Goal: Transaction & Acquisition: Purchase product/service

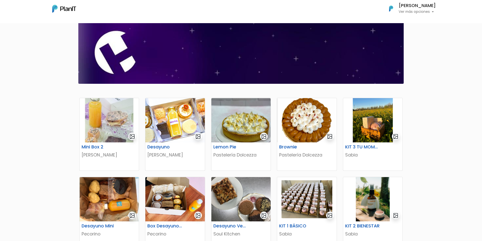
scroll to position [35, 0]
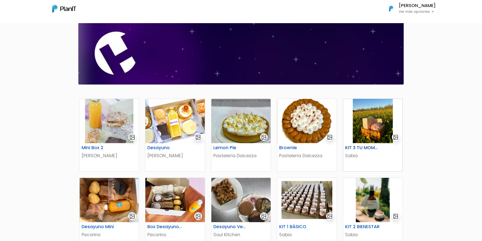
click at [367, 137] on img at bounding box center [372, 121] width 59 height 44
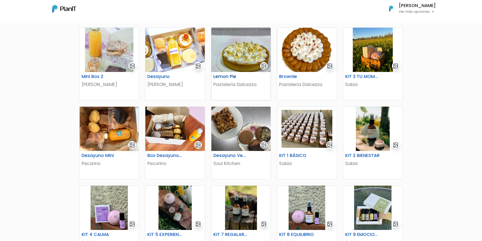
scroll to position [106, 0]
click at [293, 131] on img at bounding box center [306, 128] width 59 height 44
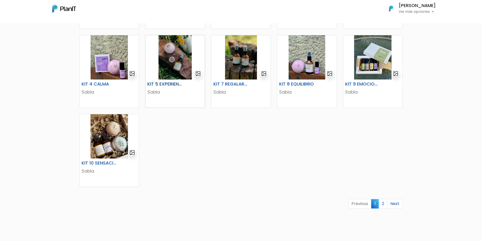
scroll to position [256, 0]
click at [382, 203] on link "2" at bounding box center [383, 203] width 9 height 10
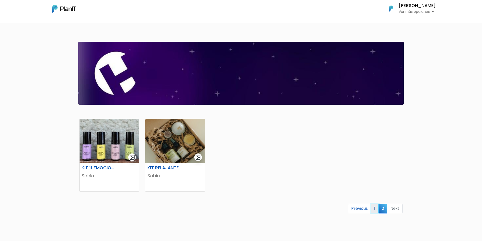
click at [374, 210] on link "1" at bounding box center [375, 208] width 8 height 10
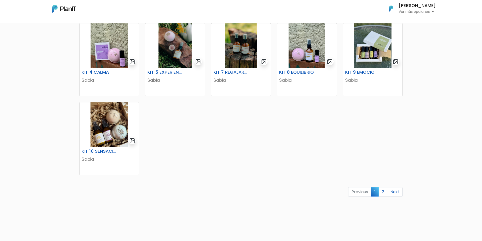
scroll to position [260, 0]
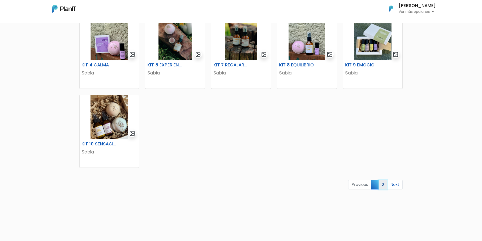
click at [381, 188] on link "2" at bounding box center [383, 185] width 9 height 10
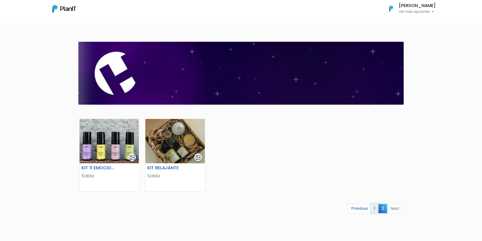
click at [375, 206] on link "1" at bounding box center [375, 208] width 8 height 10
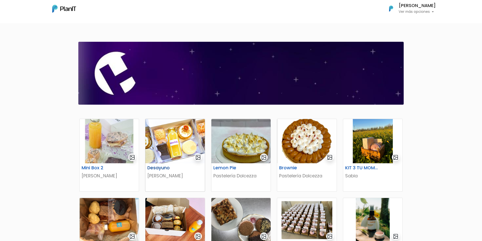
click at [155, 156] on img at bounding box center [174, 141] width 59 height 44
click at [103, 142] on img at bounding box center [109, 141] width 59 height 44
click at [166, 155] on img at bounding box center [174, 141] width 59 height 44
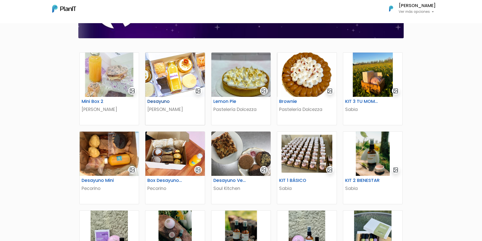
scroll to position [67, 0]
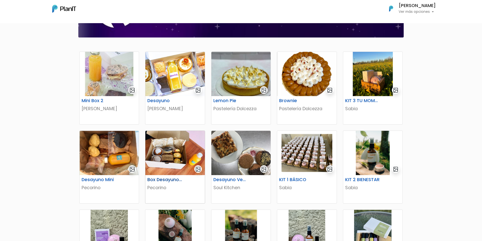
click at [178, 158] on img at bounding box center [174, 153] width 59 height 44
click at [171, 89] on img at bounding box center [174, 74] width 59 height 44
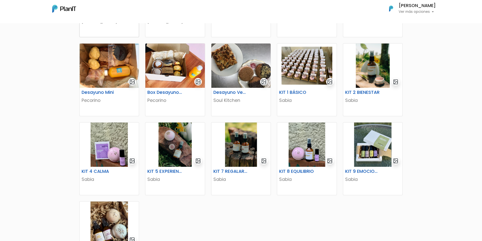
scroll to position [131, 0]
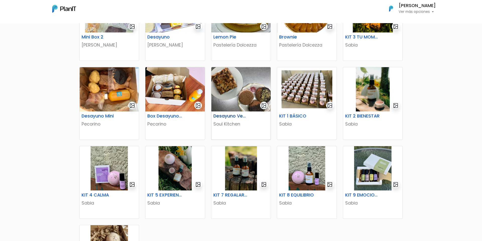
click at [230, 97] on img at bounding box center [240, 89] width 59 height 44
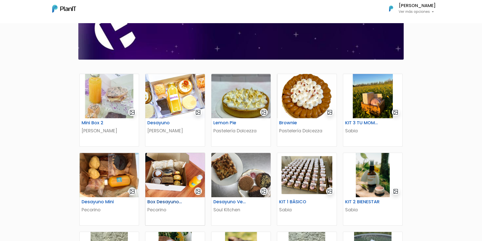
scroll to position [0, 0]
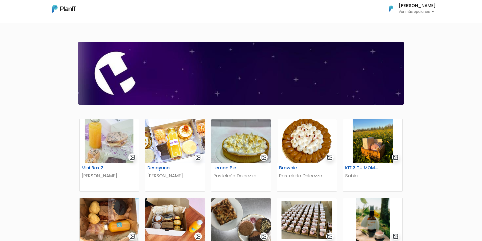
click at [412, 11] on p "Ver más opciones" at bounding box center [417, 12] width 37 height 4
click at [329, 12] on div "Mis Compras Mi Lista Editar Información Cerrar Sesión Stephanie Esquire Ver más…" at bounding box center [241, 8] width 402 height 13
click at [417, 15] on button "Stephanie Esquire Ver más opciones" at bounding box center [409, 8] width 53 height 13
click at [358, 26] on body "Mis Compras Mi Lista Editar Información Cerrar Sesión Stephanie Esquire Ver más…" at bounding box center [241, 120] width 482 height 241
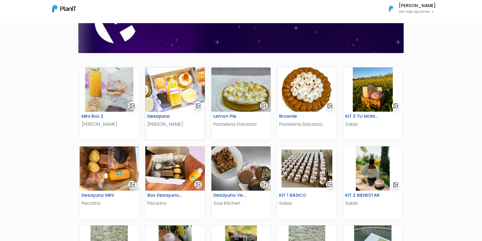
scroll to position [37, 0]
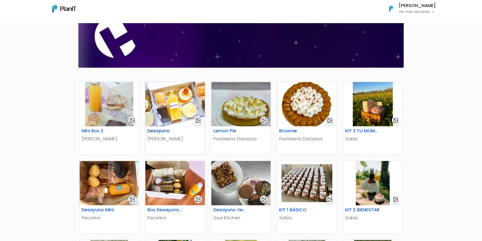
click at [177, 116] on img at bounding box center [174, 104] width 59 height 44
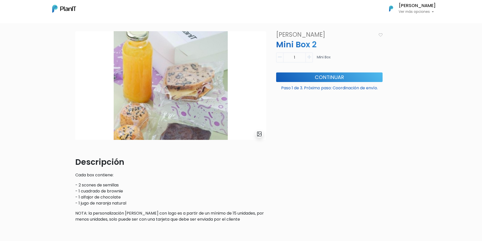
scroll to position [19, 0]
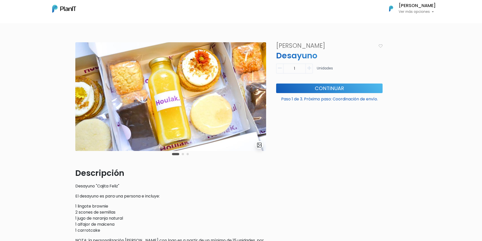
scroll to position [9, 0]
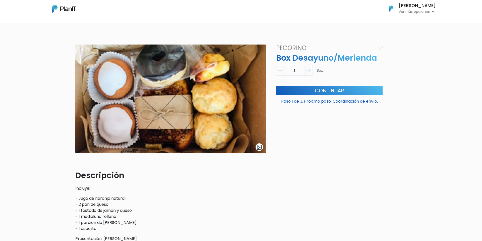
scroll to position [6, 0]
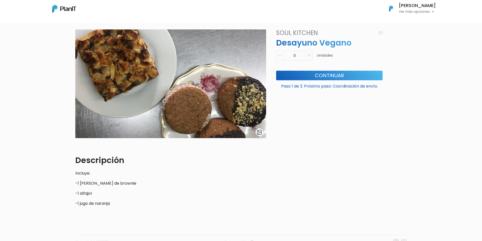
scroll to position [23, 0]
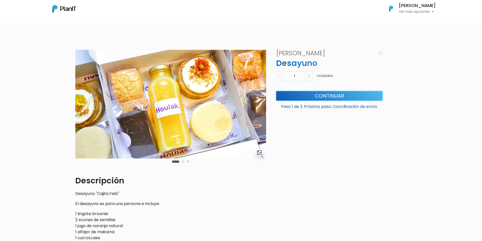
click at [305, 97] on button "Continuar" at bounding box center [329, 96] width 106 height 10
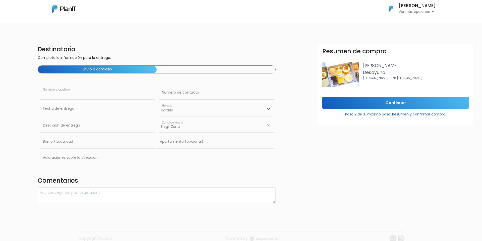
click at [114, 94] on input "text" at bounding box center [97, 92] width 115 height 14
type input "[PERSON_NAME]"
click at [195, 89] on input "text" at bounding box center [216, 92] width 115 height 14
type input "098888723"
click at [121, 106] on input "text" at bounding box center [97, 108] width 115 height 14
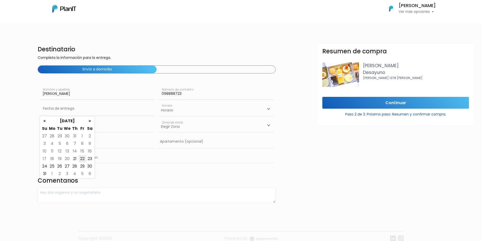
click at [80, 159] on td "22" at bounding box center [83, 159] width 8 height 8
type input "22/08/2025"
click at [174, 109] on select "Horario 08:00 - 10:00 10:00 - 12:00 14:00 - 16:00 16:00 - 18:00" at bounding box center [216, 108] width 115 height 15
click at [177, 110] on select "Horario 08:00 - 10:00 10:00 - 12:00 14:00 - 16:00 16:00 - 18:00" at bounding box center [216, 108] width 115 height 15
select select "0"
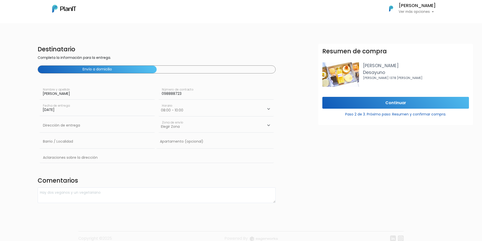
click at [159, 101] on select "Horario 08:00 - 10:00 10:00 - 12:00 14:00 - 16:00 16:00 - 18:00" at bounding box center [216, 108] width 115 height 15
click at [96, 130] on input "text" at bounding box center [97, 125] width 115 height 14
type input "Bulevar Artigas 3126"
click at [184, 123] on select "Elegir Zona Zona américa Montevideo" at bounding box center [216, 125] width 115 height 14
select select "10"
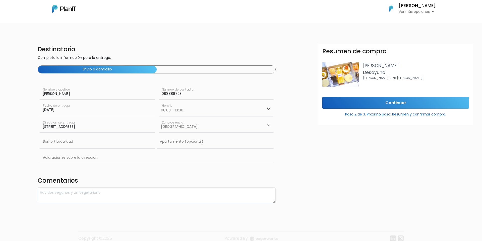
click at [159, 118] on select "Elegir Zona Zona américa Montevideo" at bounding box center [216, 125] width 115 height 14
click at [90, 140] on input "text" at bounding box center [97, 141] width 115 height 14
type input "Jacinto Vera"
click at [184, 142] on input "text" at bounding box center [215, 141] width 117 height 14
type input "1207"
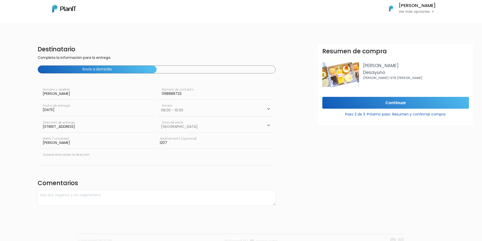
click at [158, 154] on input "text" at bounding box center [157, 157] width 234 height 15
type input "Se puede dejar el box en recepción"
click at [380, 105] on input "Continuar" at bounding box center [395, 103] width 147 height 12
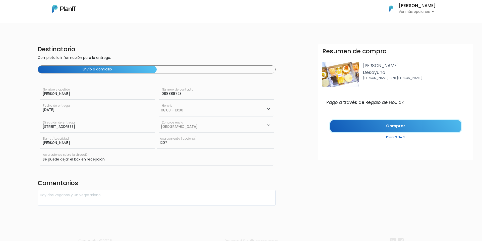
click at [390, 126] on link "Comprar" at bounding box center [395, 126] width 131 height 12
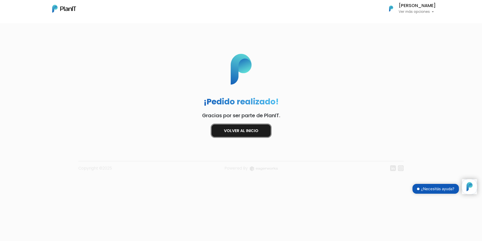
click at [253, 133] on link "Volver al inicio" at bounding box center [241, 130] width 59 height 12
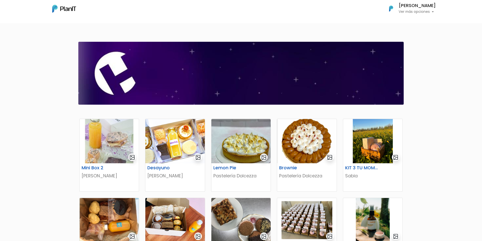
click at [420, 14] on p "Ver más opciones" at bounding box center [417, 12] width 37 height 4
click at [405, 20] on span "Mis Compras" at bounding box center [408, 23] width 26 height 6
